Goal: Information Seeking & Learning: Learn about a topic

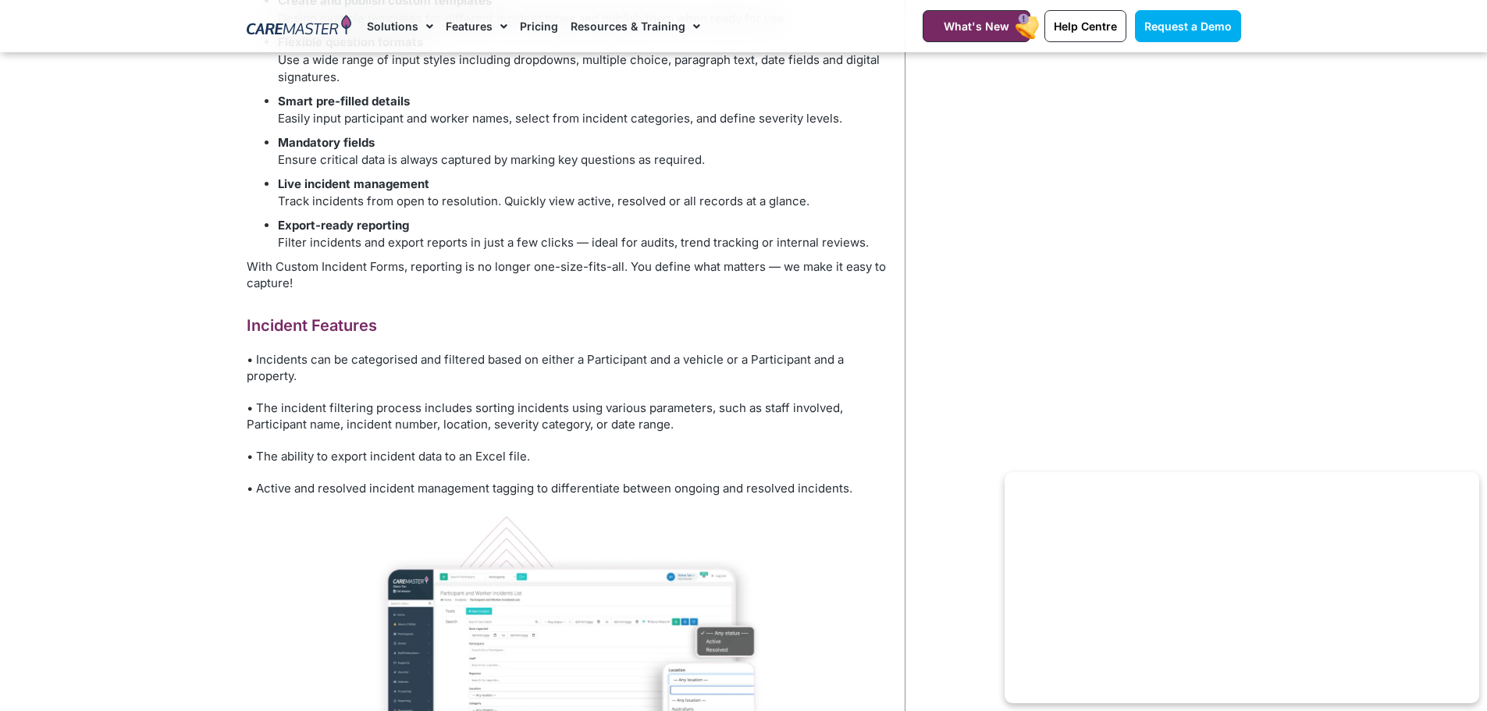
scroll to position [826, 0]
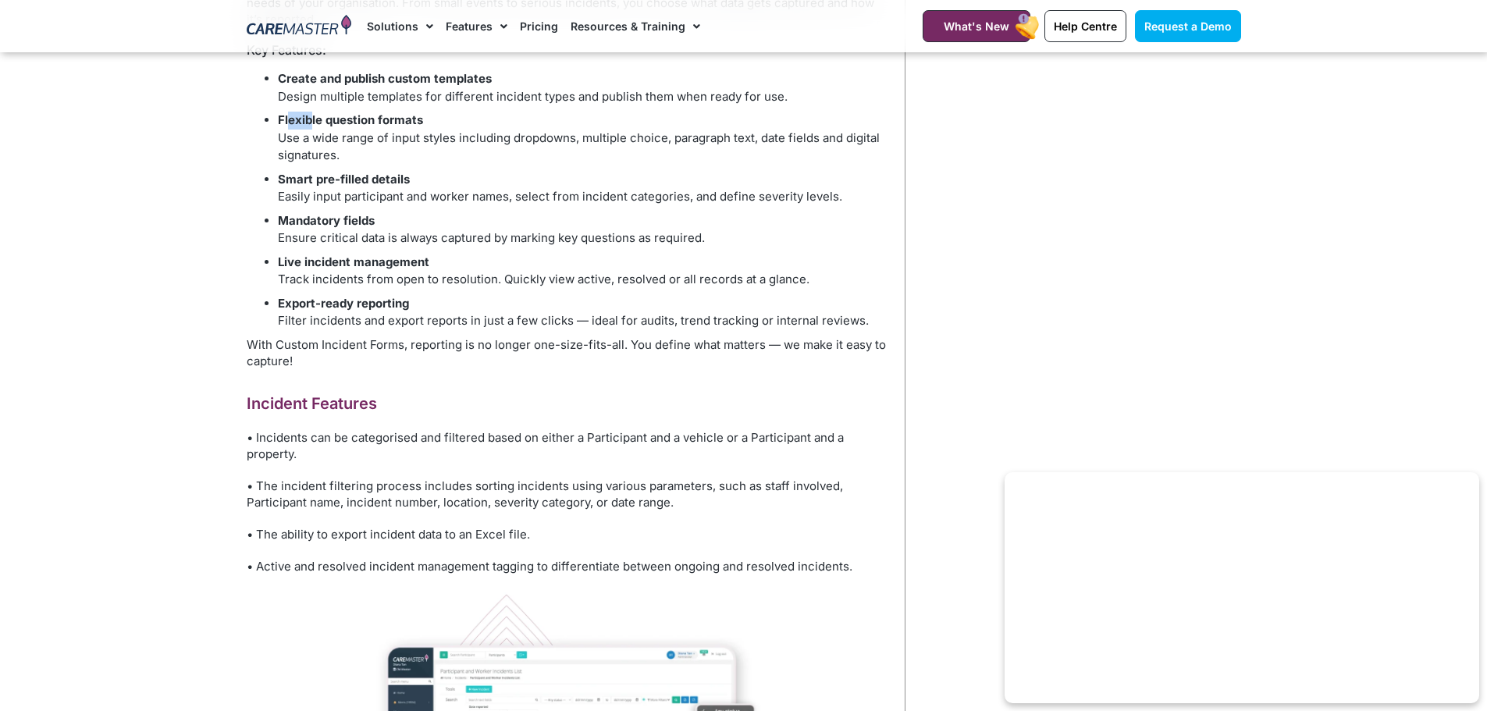
drag, startPoint x: 287, startPoint y: 123, endPoint x: 316, endPoint y: 129, distance: 29.4
click at [316, 129] on li "Flexible question formats Use a wide range of input styles including dropdowns,…" at bounding box center [583, 138] width 611 height 53
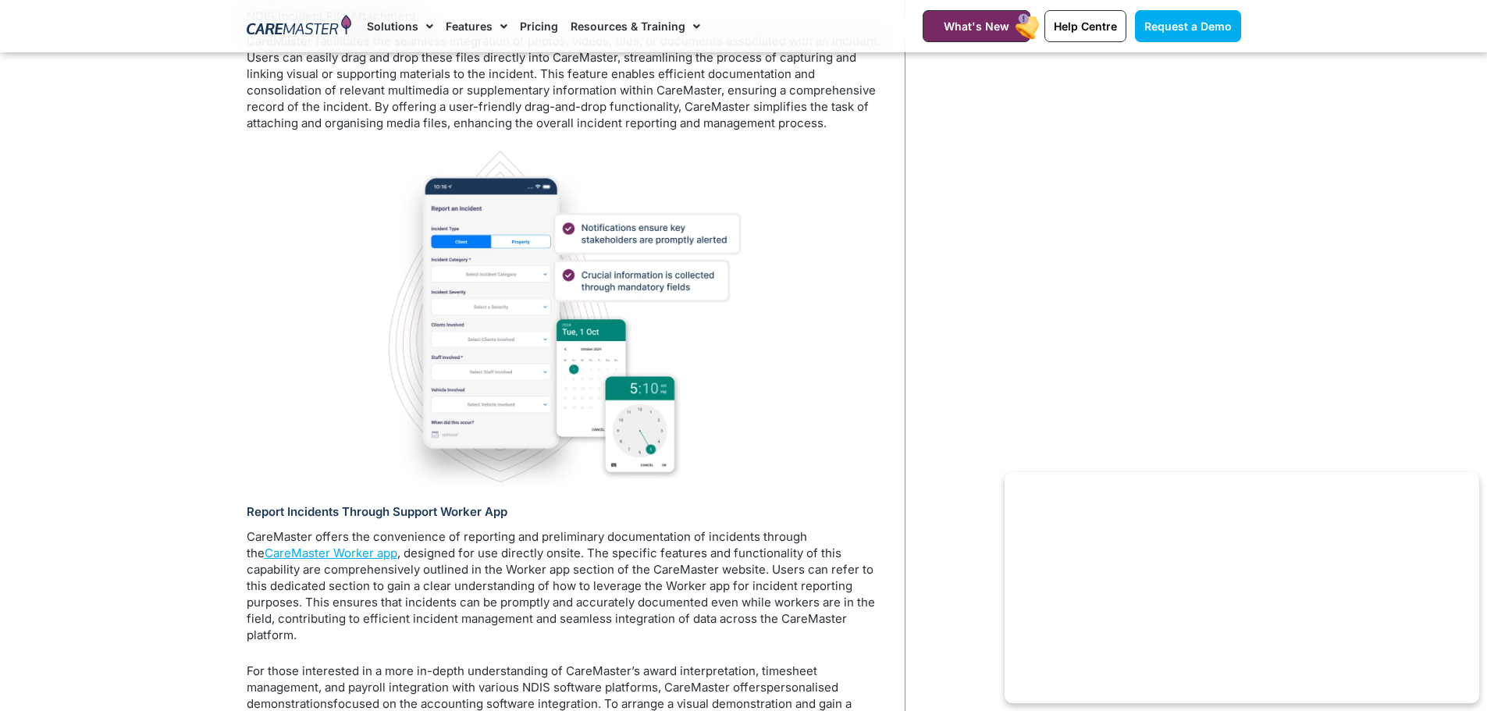
scroll to position [5197, 0]
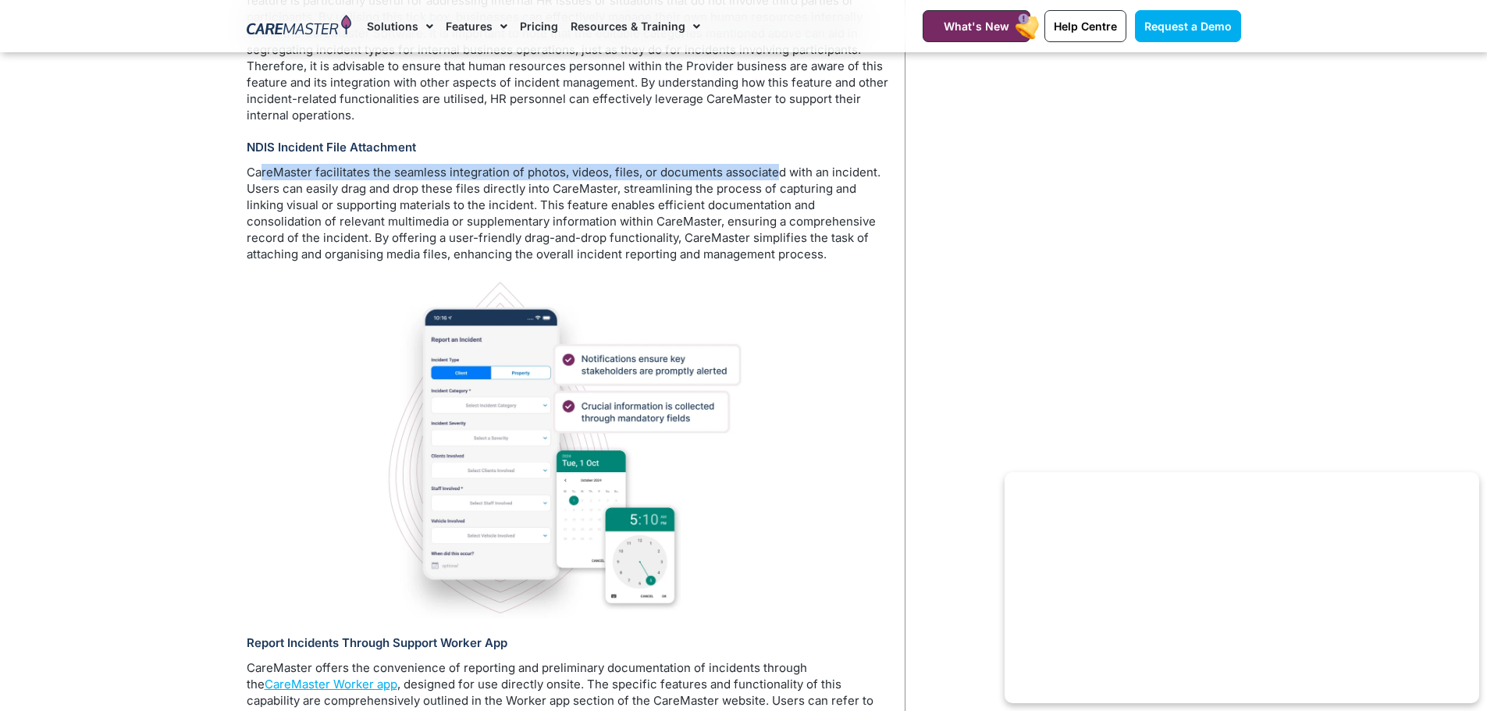
drag, startPoint x: 263, startPoint y: 177, endPoint x: 773, endPoint y: 183, distance: 509.7
click at [773, 183] on p "CareMaster facilitates the seamless integration of photos, videos, files, or do…" at bounding box center [568, 213] width 642 height 98
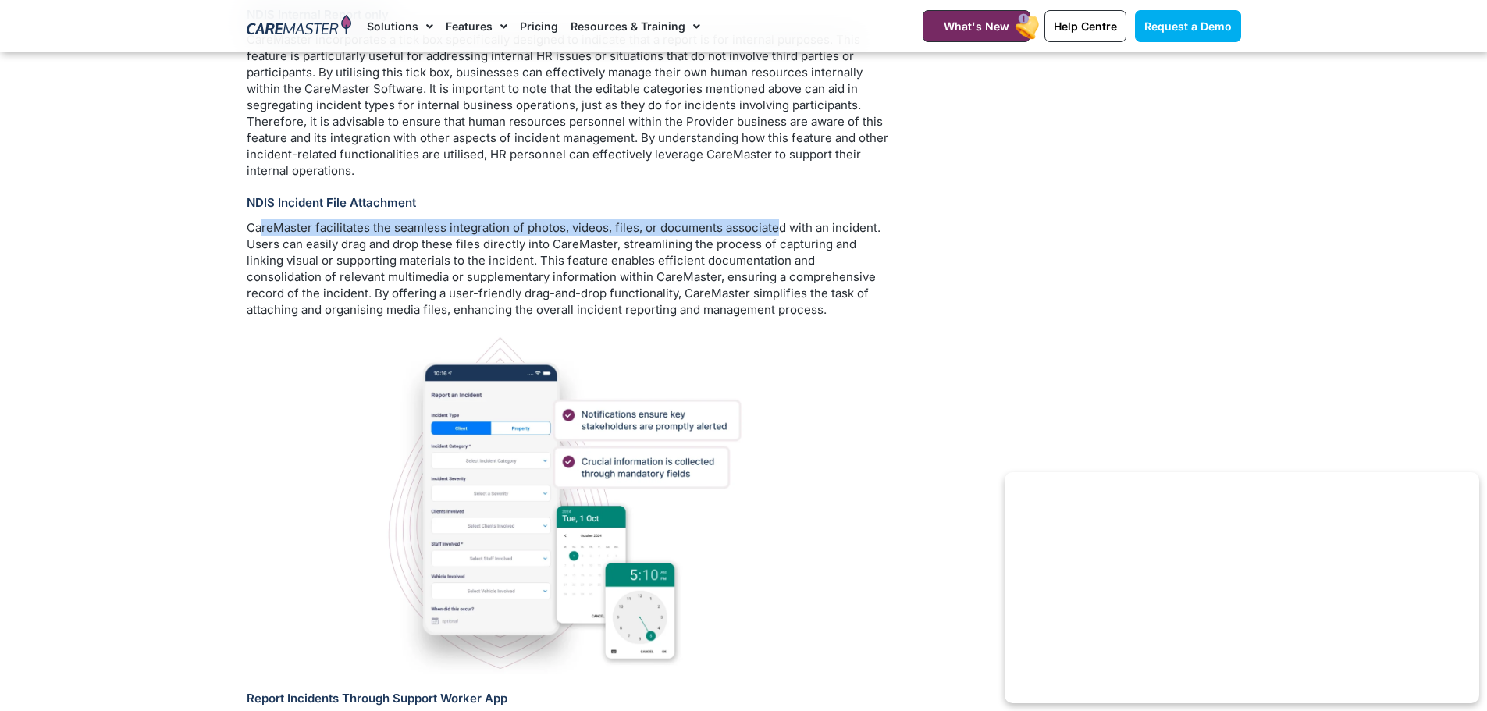
scroll to position [5119, 0]
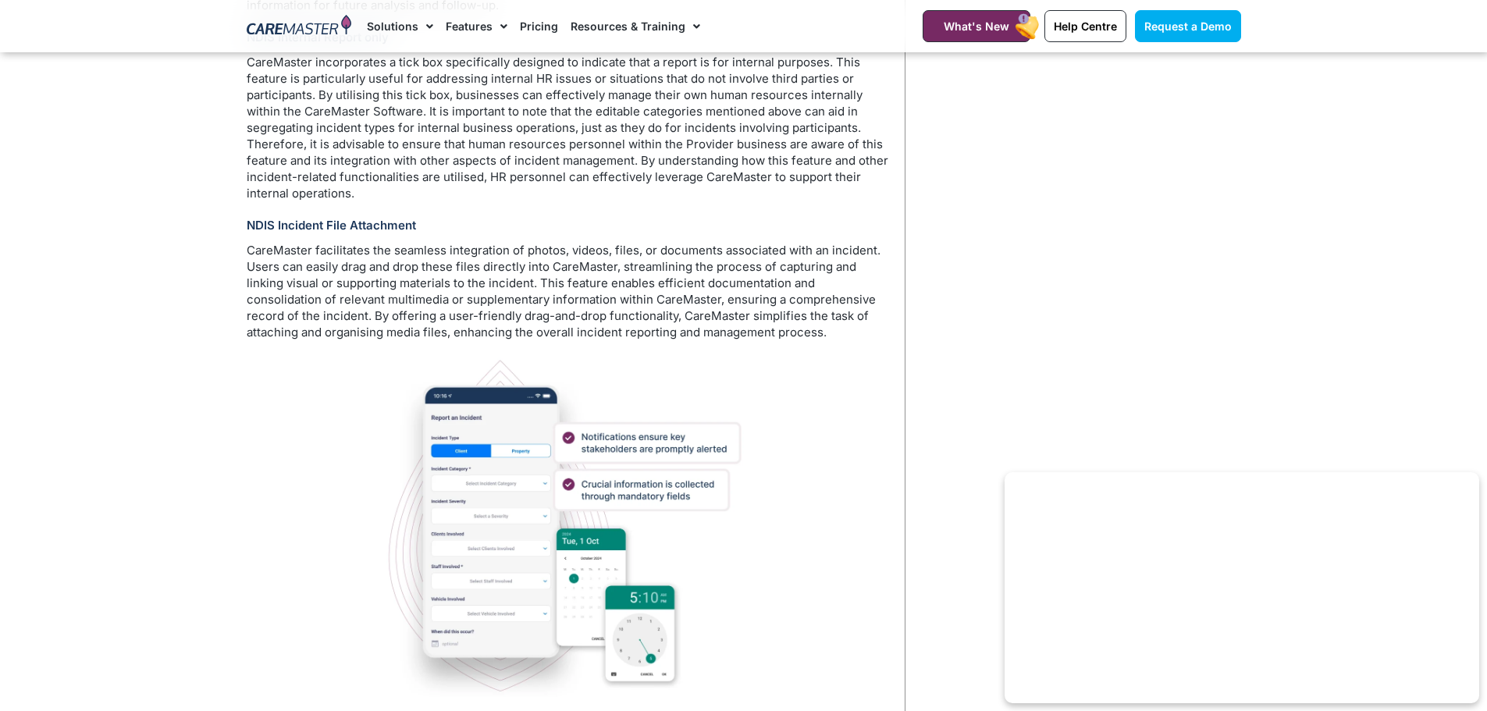
click at [275, 279] on p "CareMaster facilitates the seamless integration of photos, videos, files, or do…" at bounding box center [568, 291] width 642 height 98
drag, startPoint x: 418, startPoint y: 228, endPoint x: 243, endPoint y: 234, distance: 174.9
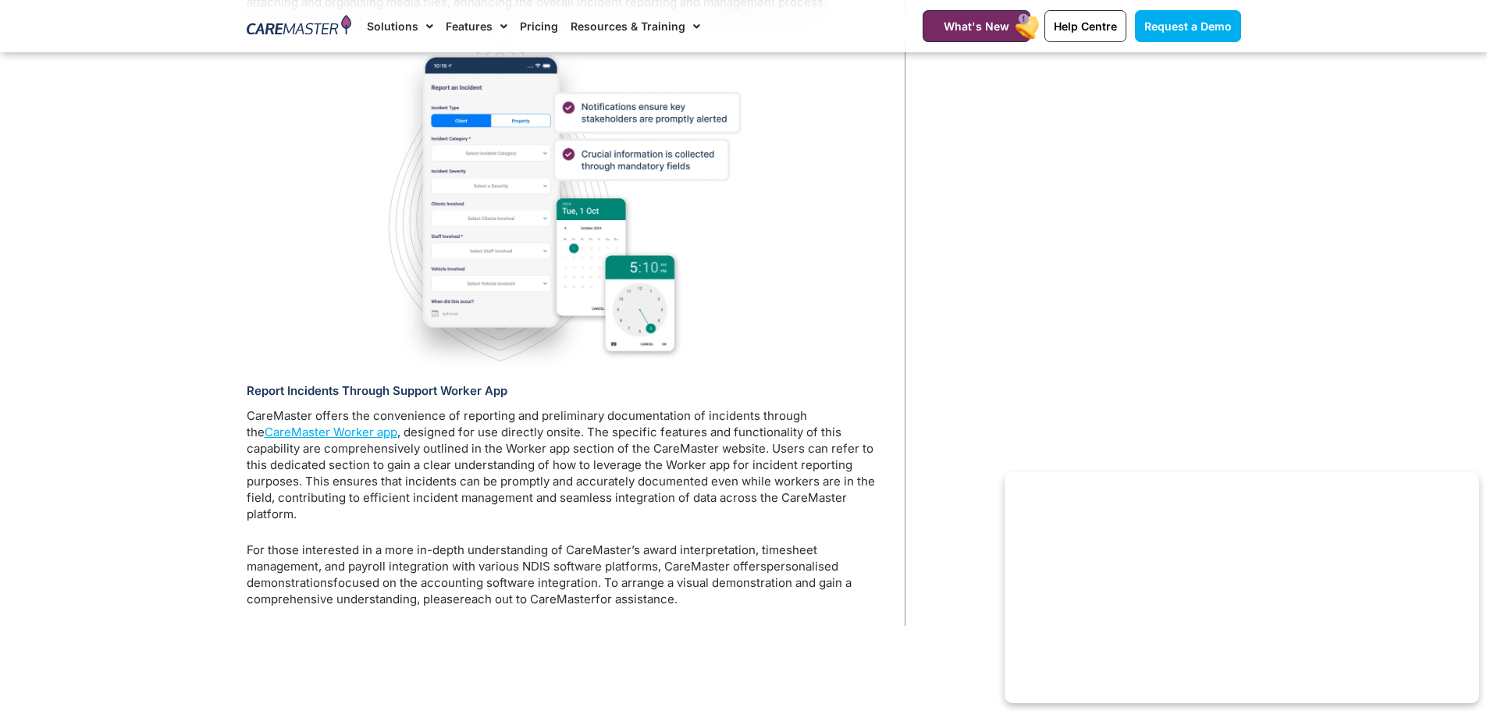
scroll to position [5587, 0]
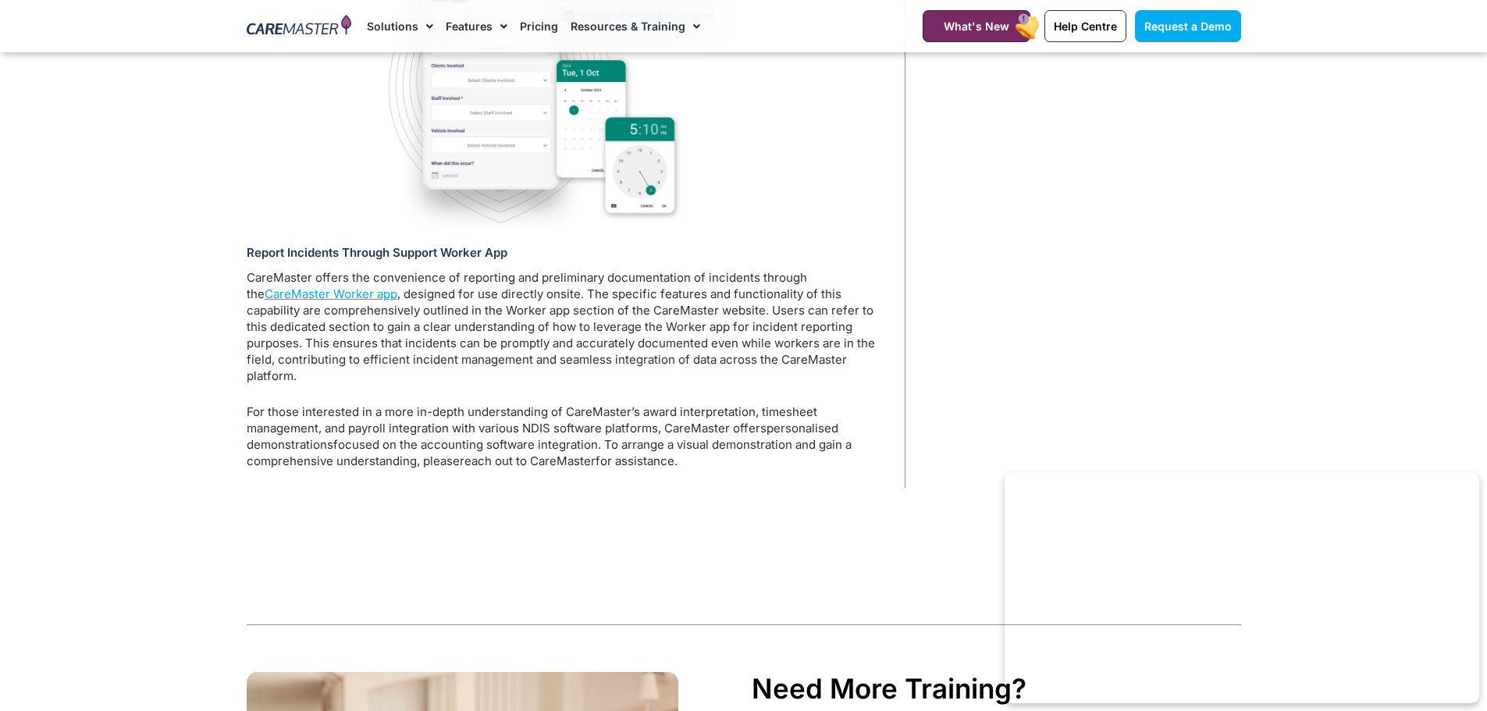
copy h3 "NDIS Incident File Attachment"
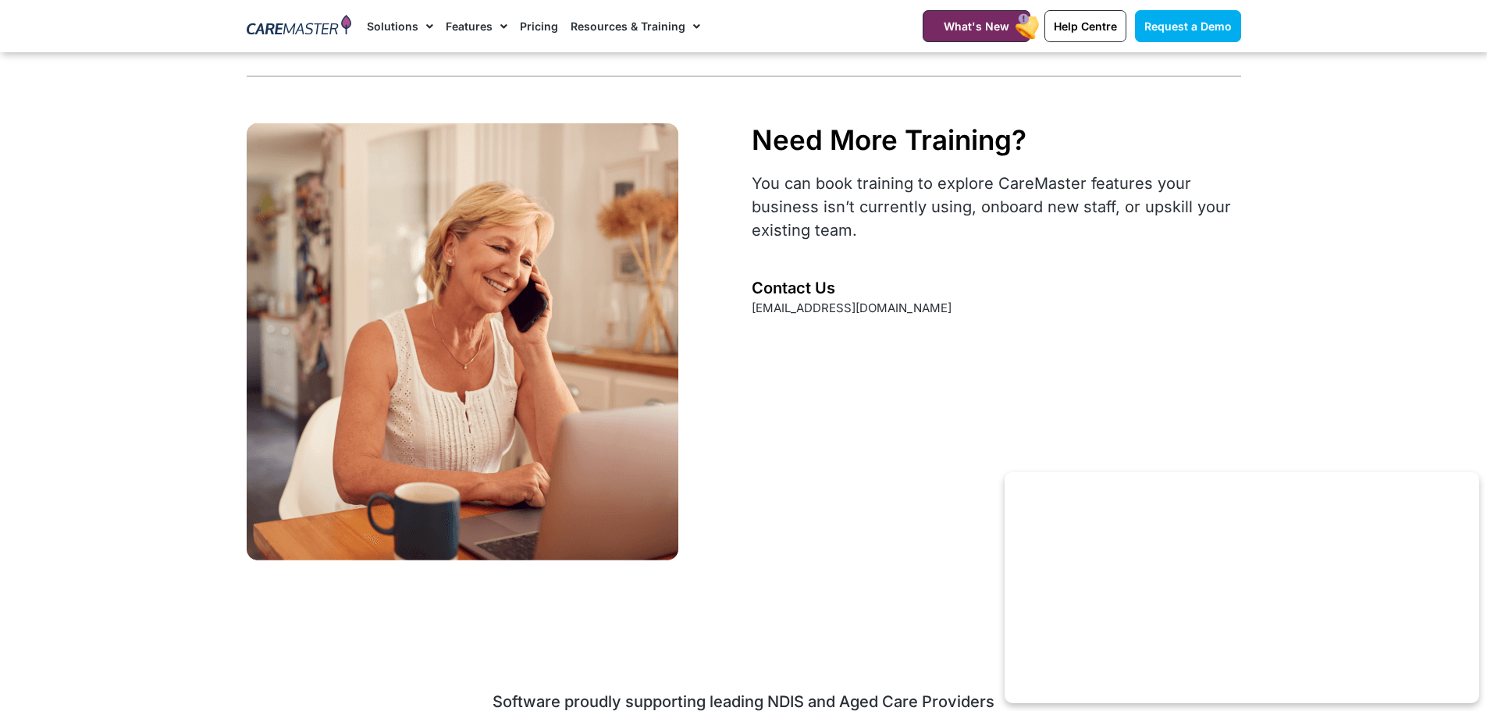
scroll to position [6133, 0]
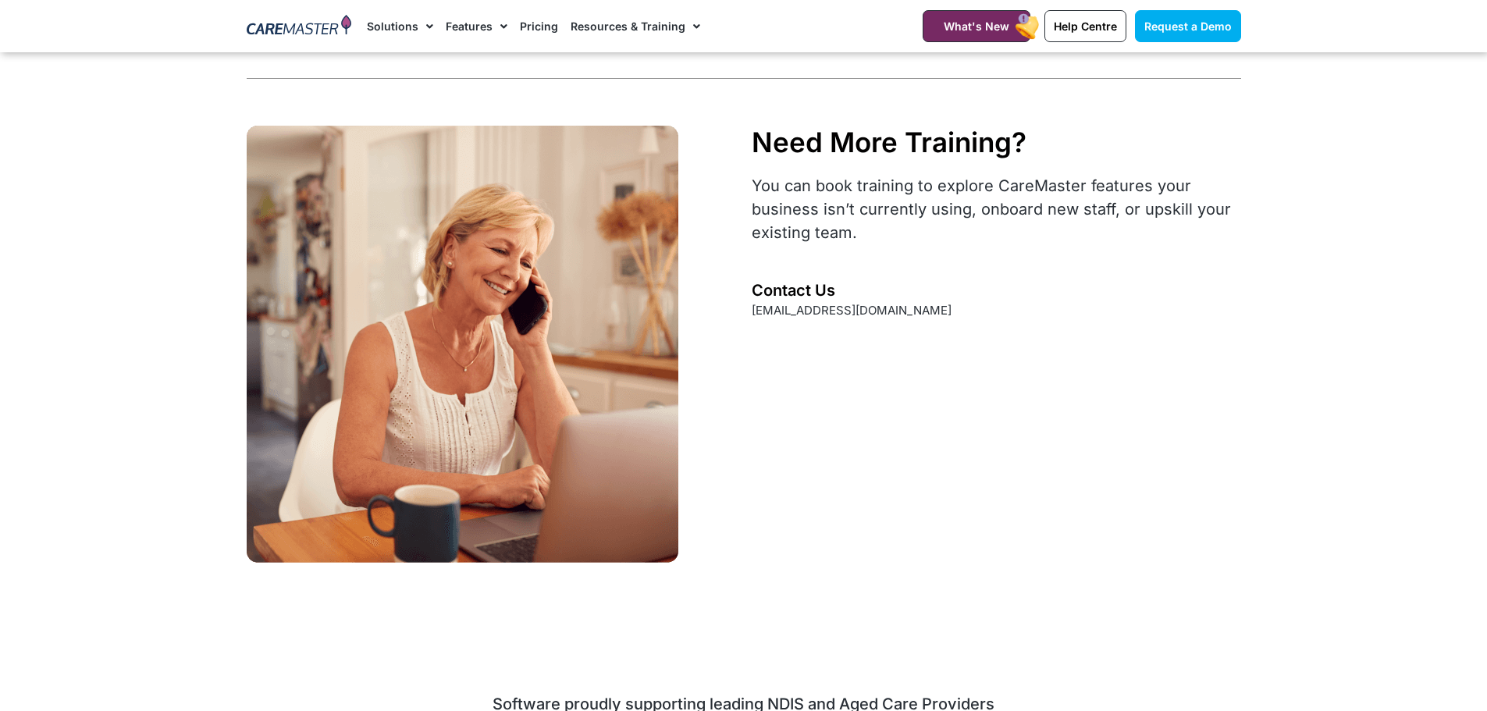
click at [1375, 357] on section "Need more training? Need More Training? You can book training to explore CareMa…" at bounding box center [743, 344] width 1487 height 453
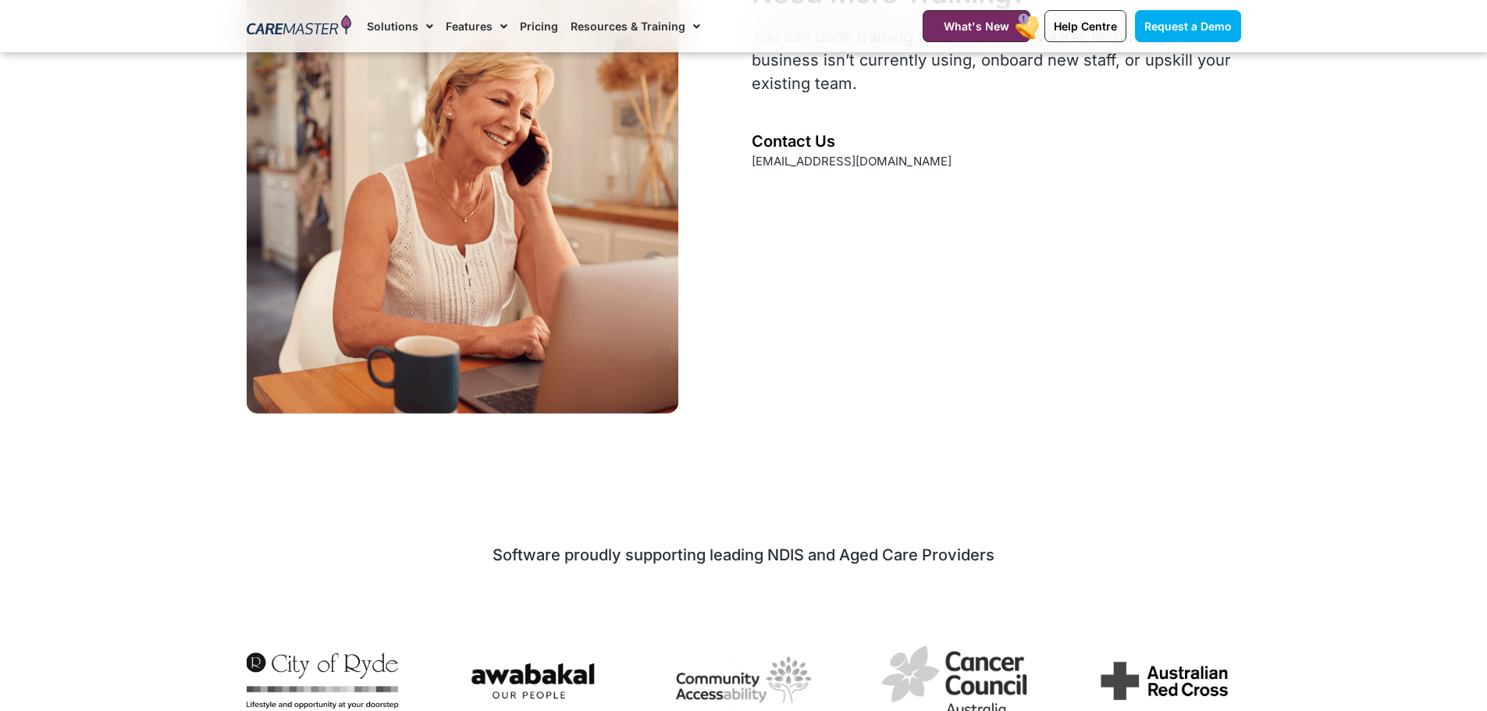
scroll to position [6290, 0]
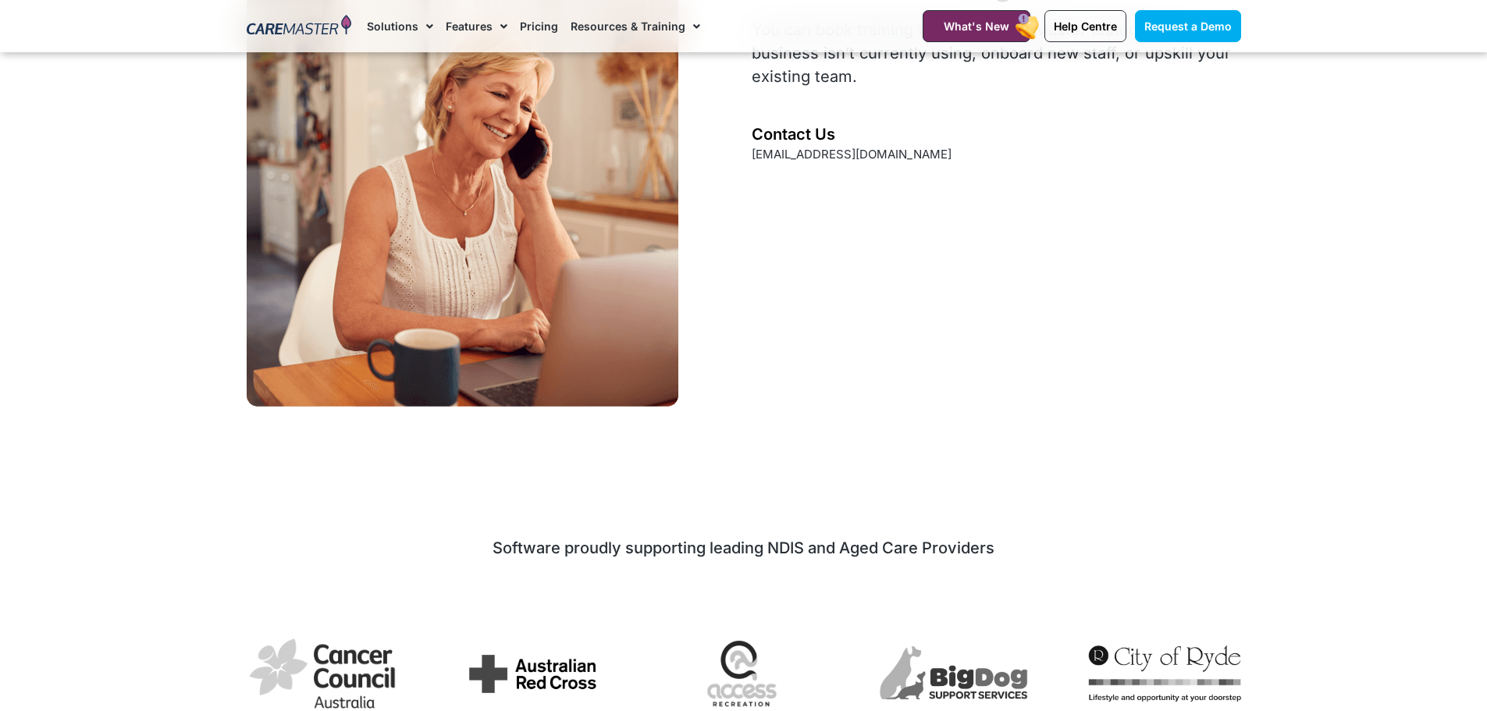
click at [1010, 290] on div "Need More Training? You can book training to explore CareMaster features your b…" at bounding box center [995, 188] width 503 height 453
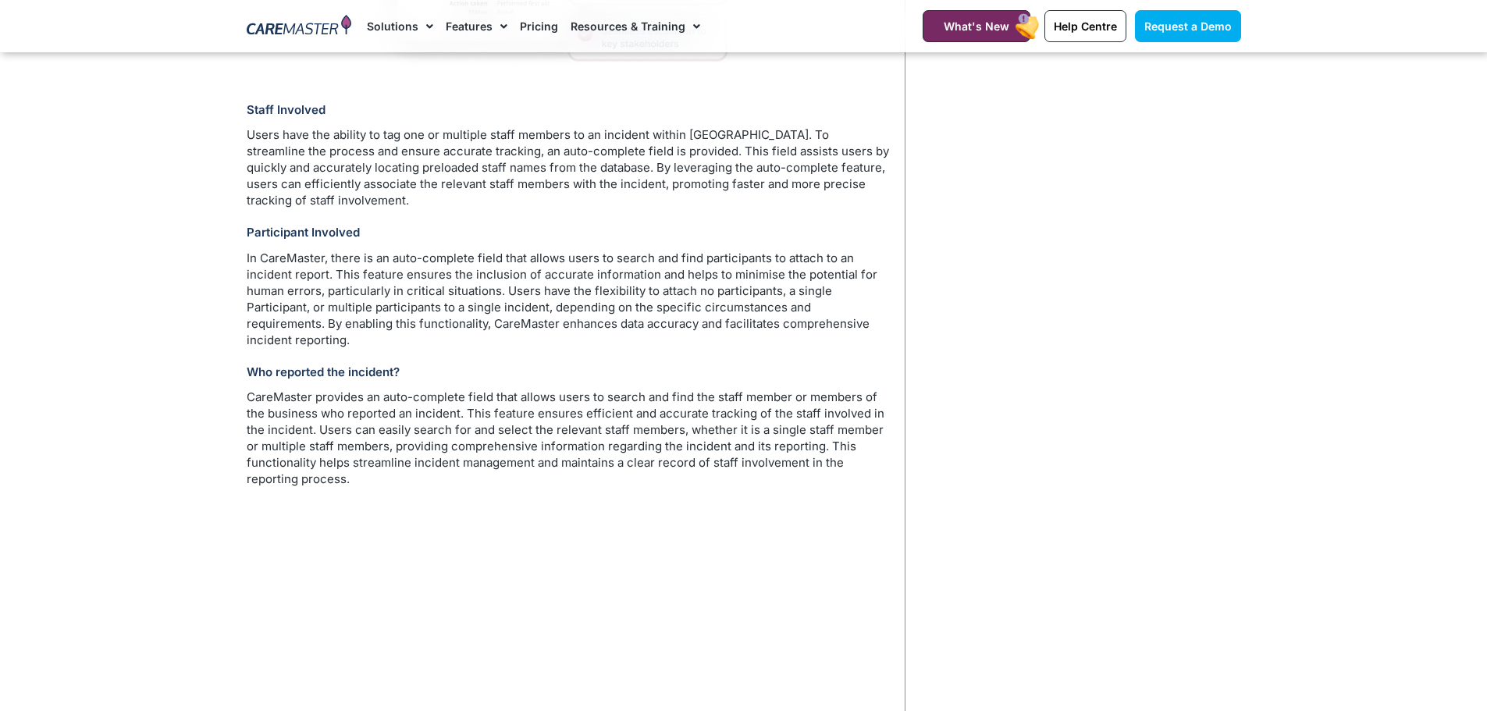
scroll to position [2700, 0]
